Goal: Entertainment & Leisure: Browse casually

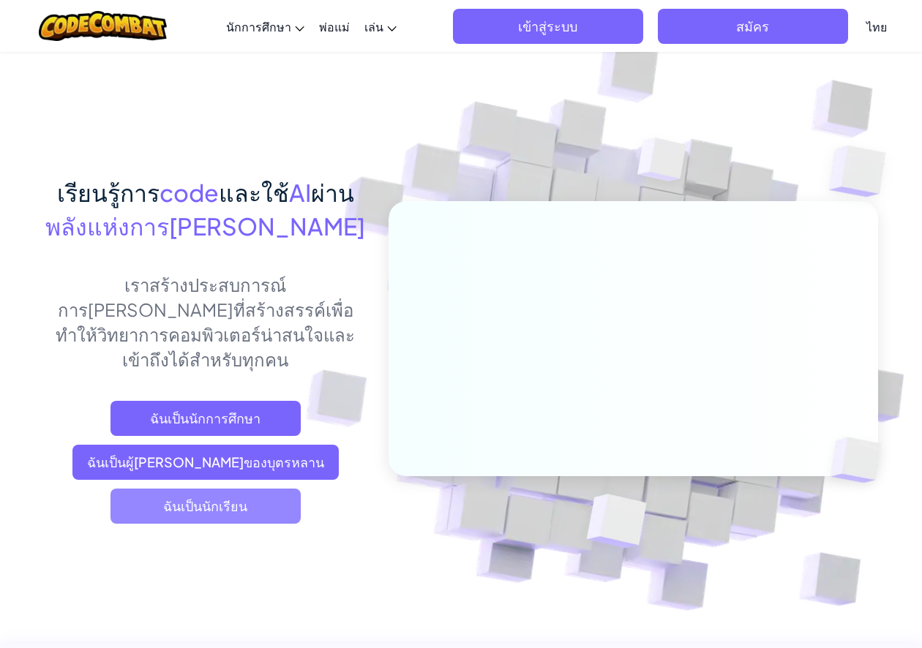
click at [277, 490] on span "ฉันเป็นนักเรียน" at bounding box center [206, 506] width 190 height 35
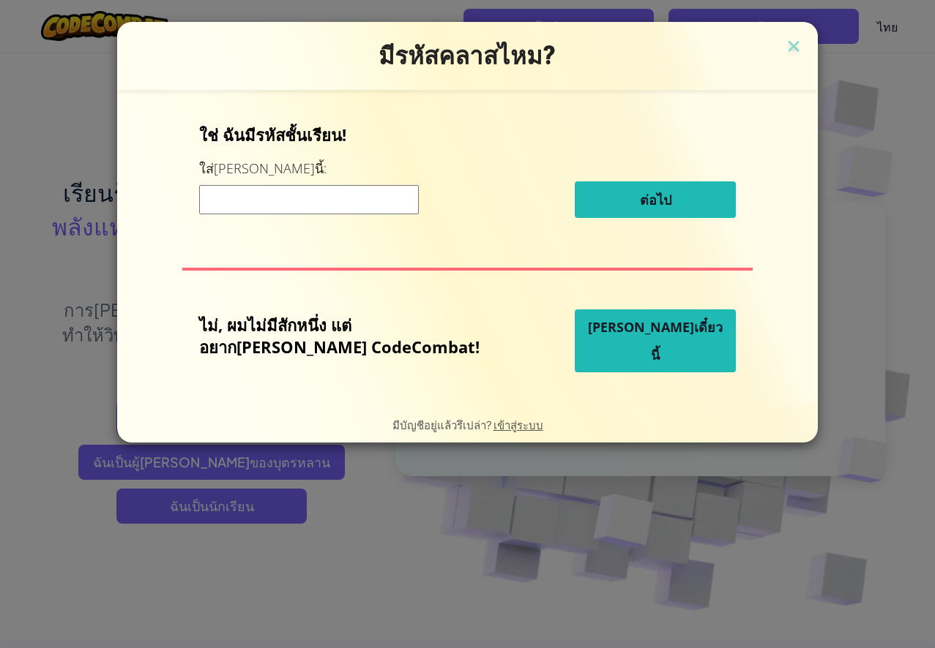
click at [641, 350] on span "[PERSON_NAME]เดี๋ยวนี้" at bounding box center [655, 340] width 135 height 45
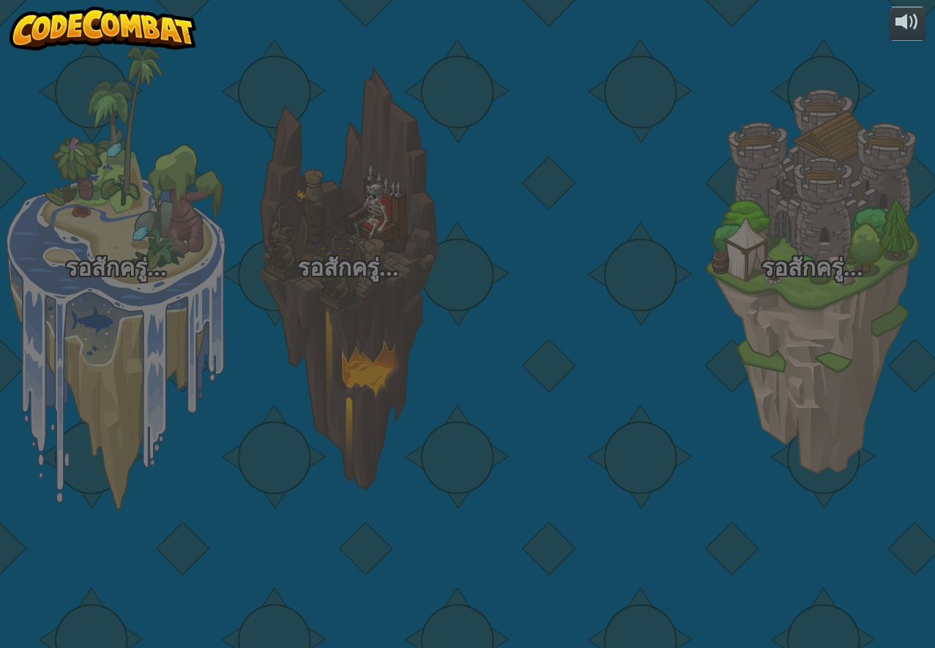
select select "th"
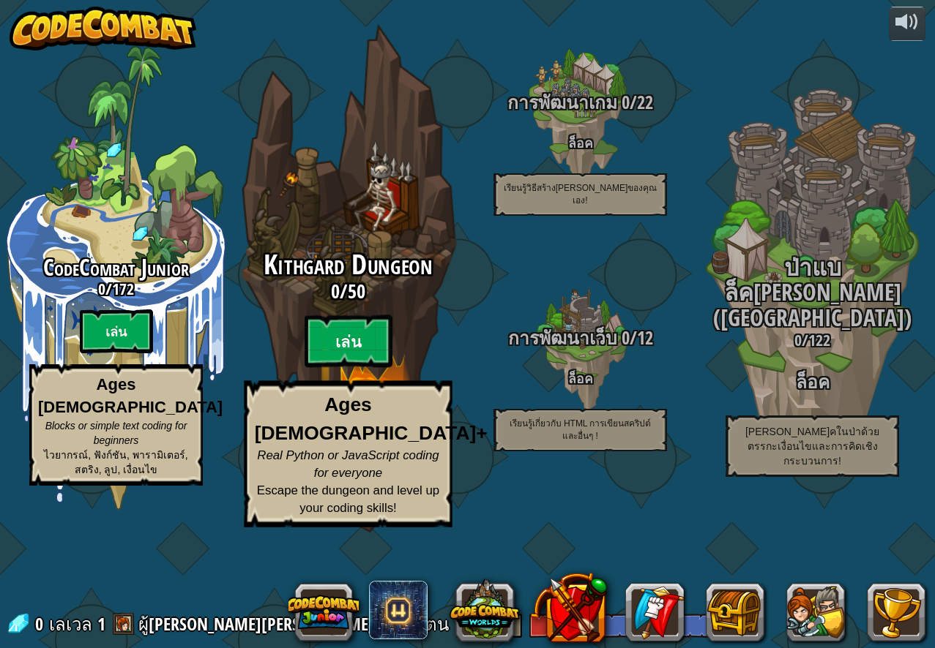
click at [334, 368] on btn "เล่น" at bounding box center [348, 341] width 88 height 53
select select "th"
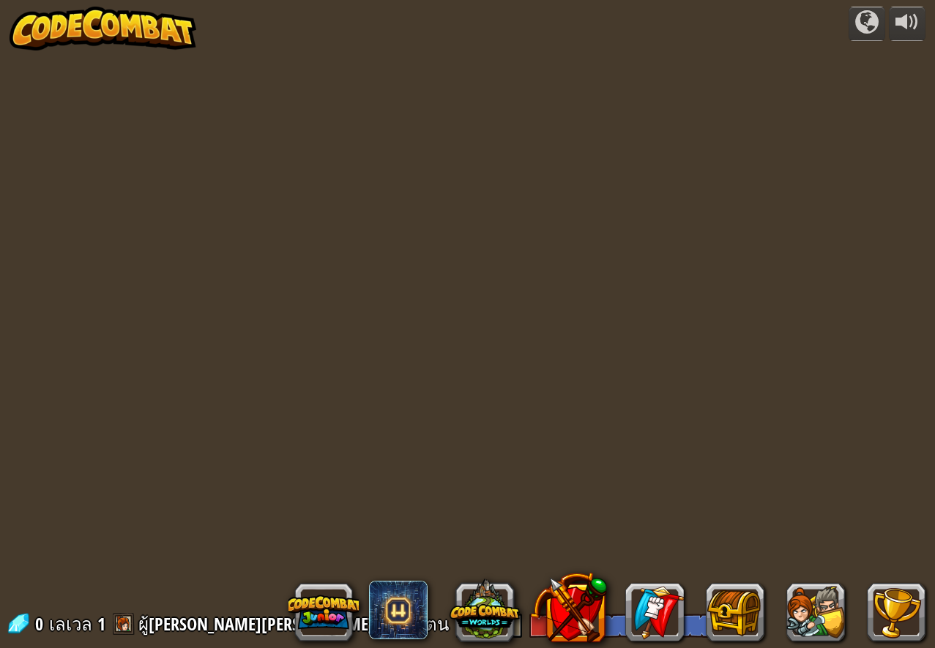
select select "th"
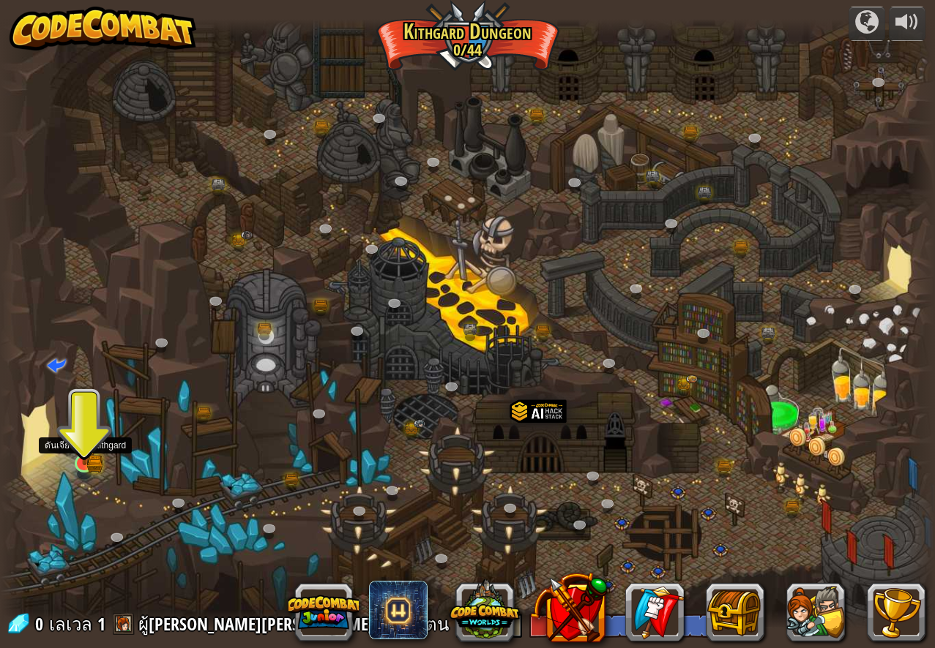
click at [86, 454] on img at bounding box center [84, 438] width 24 height 53
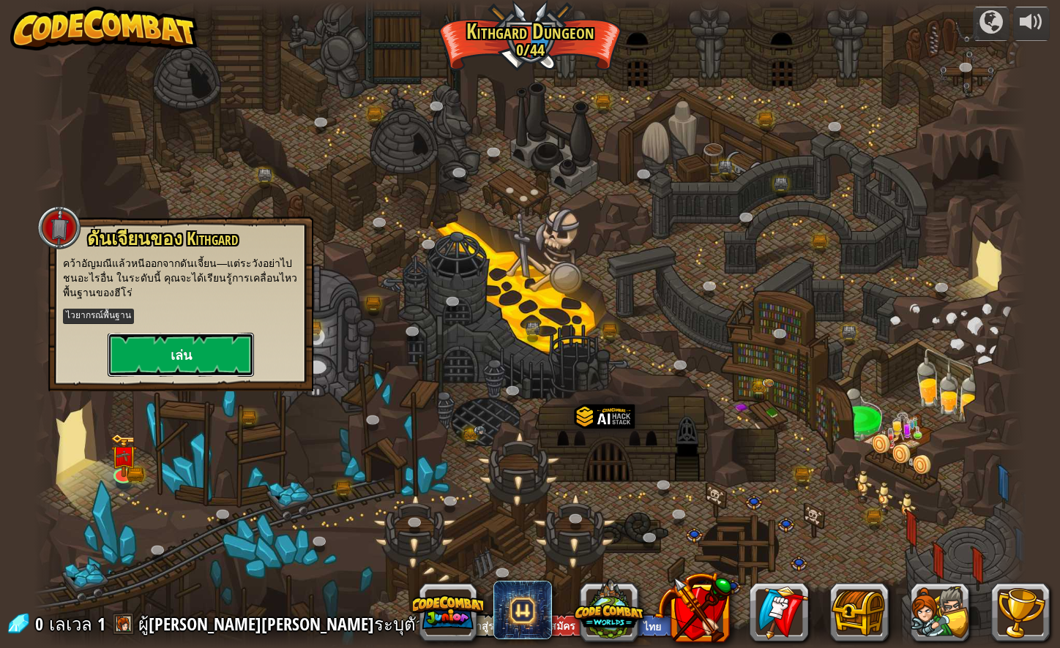
click at [187, 341] on button "เล่น" at bounding box center [181, 355] width 146 height 44
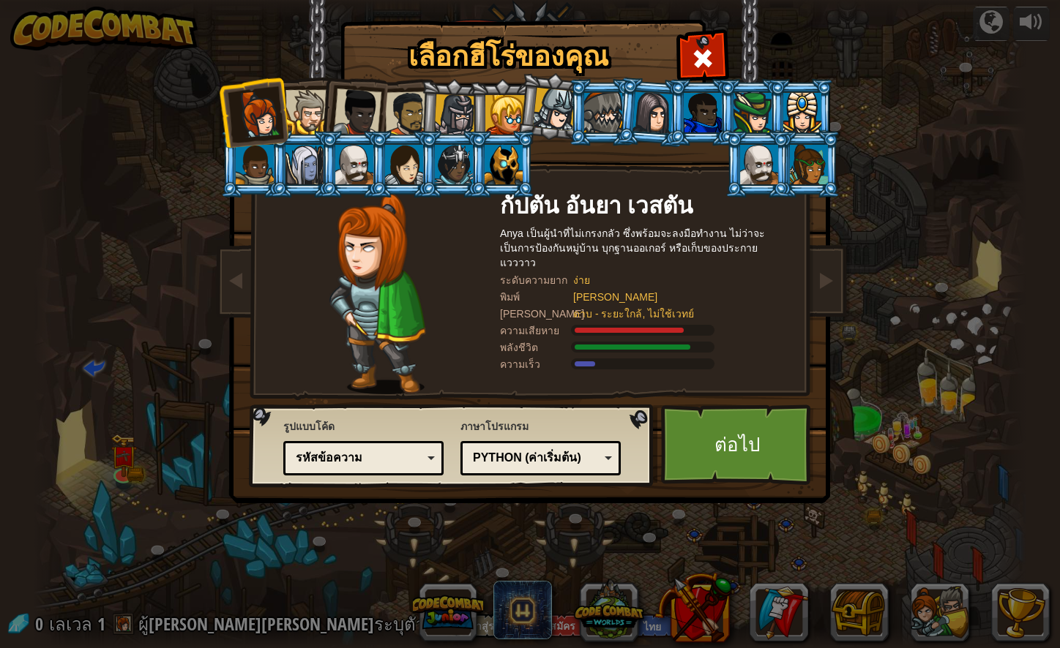
click at [307, 128] on div at bounding box center [307, 112] width 45 height 45
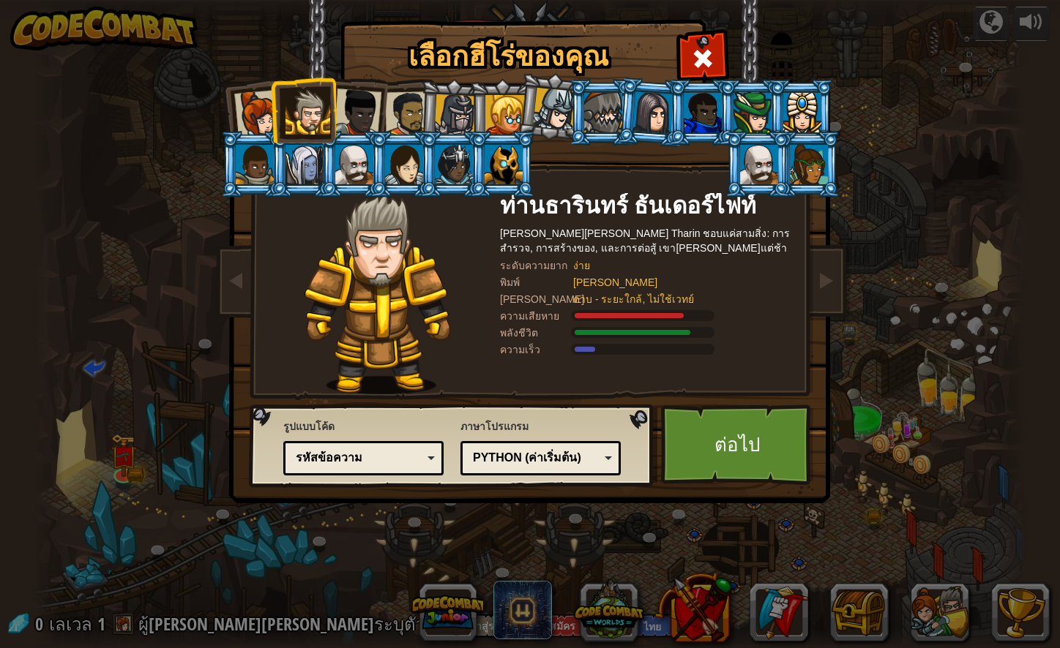
click at [349, 121] on div at bounding box center [357, 113] width 48 height 48
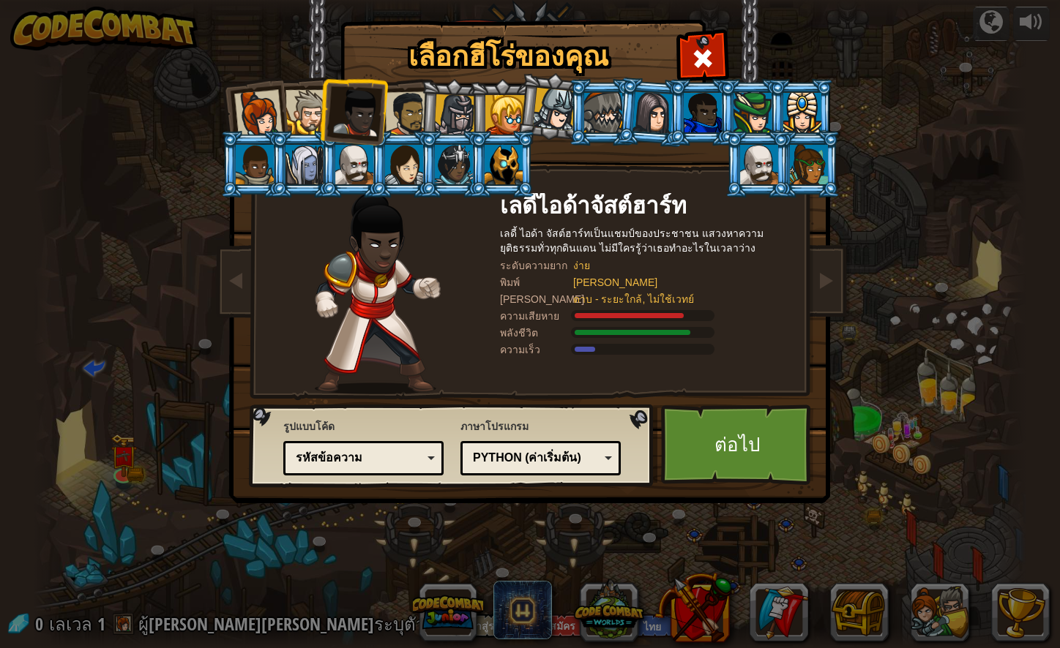
click at [397, 113] on div at bounding box center [407, 113] width 45 height 45
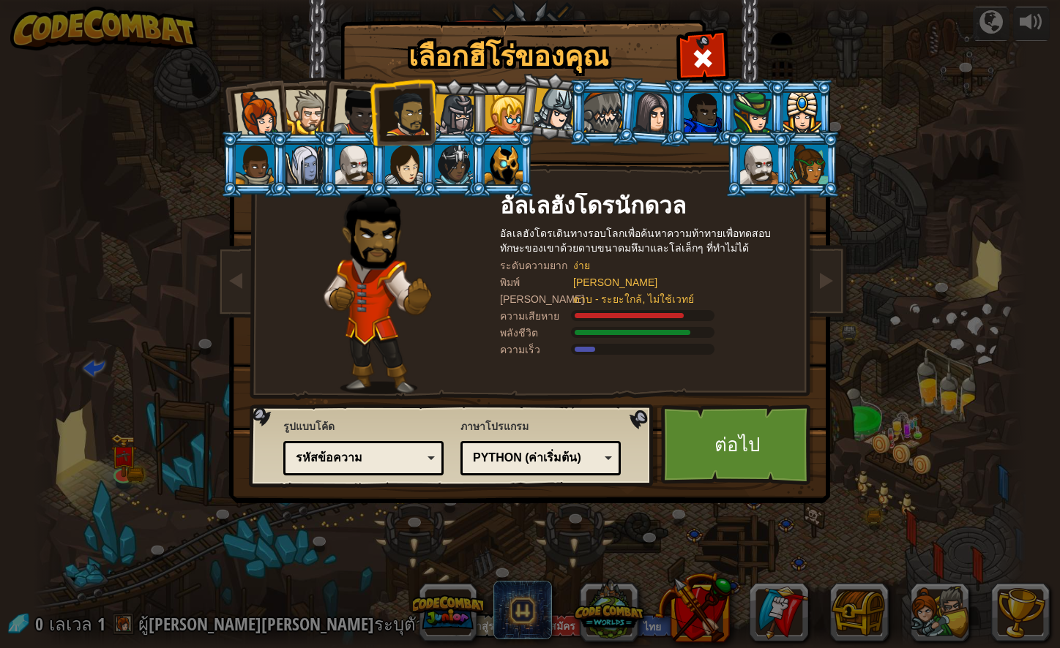
click at [272, 129] on div at bounding box center [258, 114] width 48 height 48
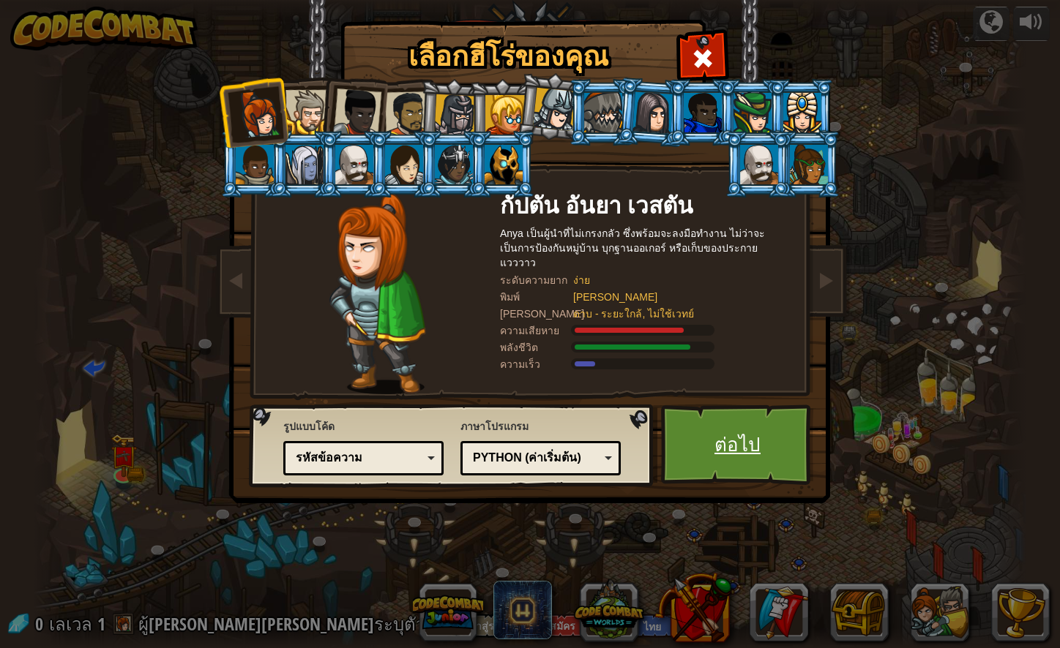
click at [754, 459] on link "ต่อไป" at bounding box center [737, 445] width 153 height 81
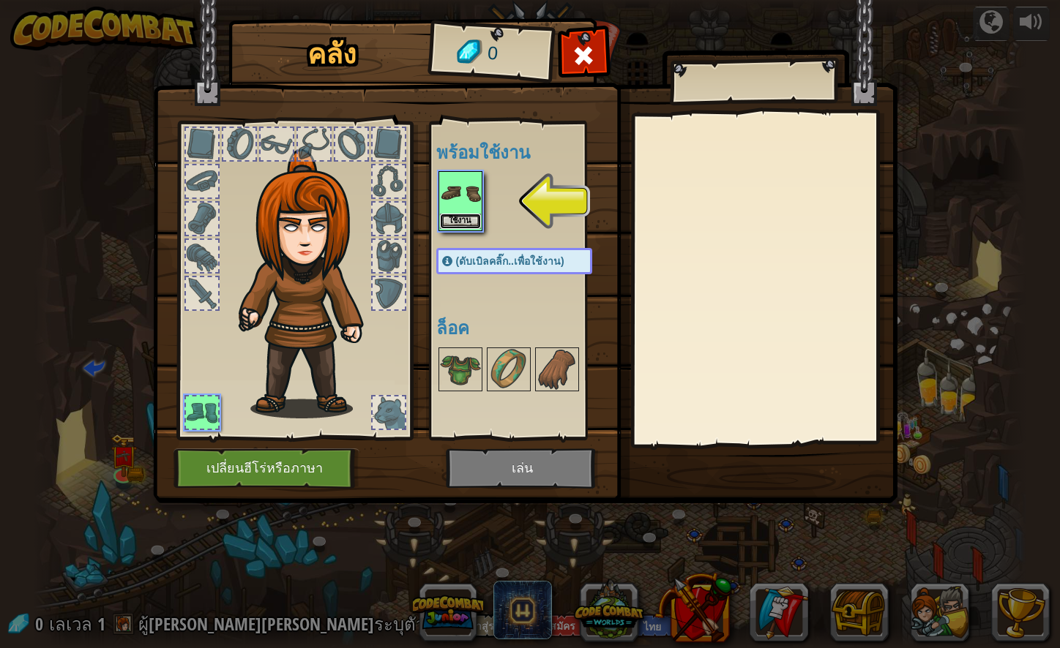
click at [463, 224] on button "ใช้งาน" at bounding box center [460, 221] width 41 height 15
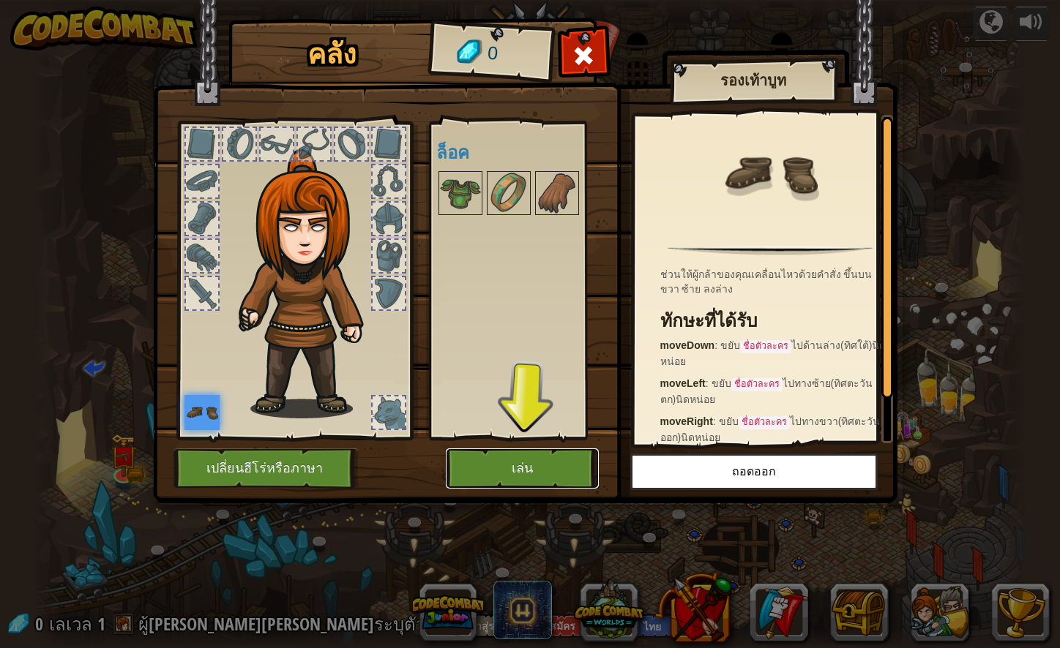
click at [524, 465] on button "เล่น" at bounding box center [522, 469] width 153 height 40
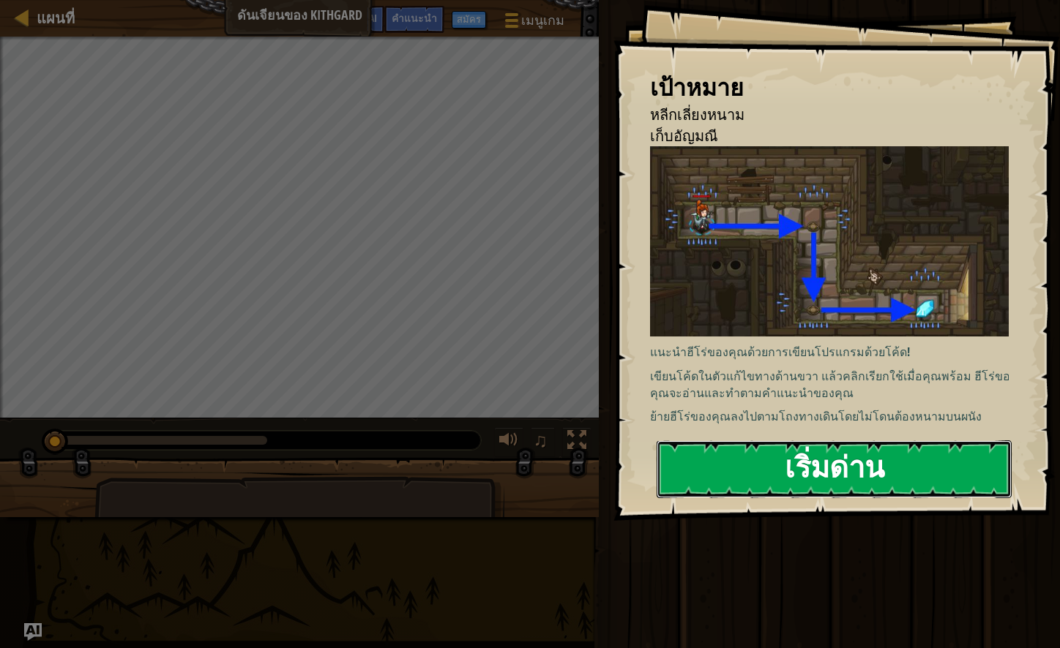
click at [831, 465] on button "เริ่มด่าน" at bounding box center [834, 470] width 355 height 58
